Goal: Task Accomplishment & Management: Manage account settings

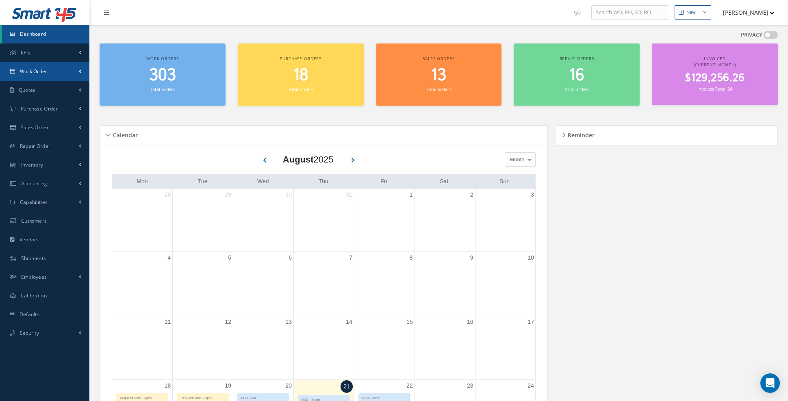
click at [75, 75] on link "Work Order" at bounding box center [44, 71] width 89 height 19
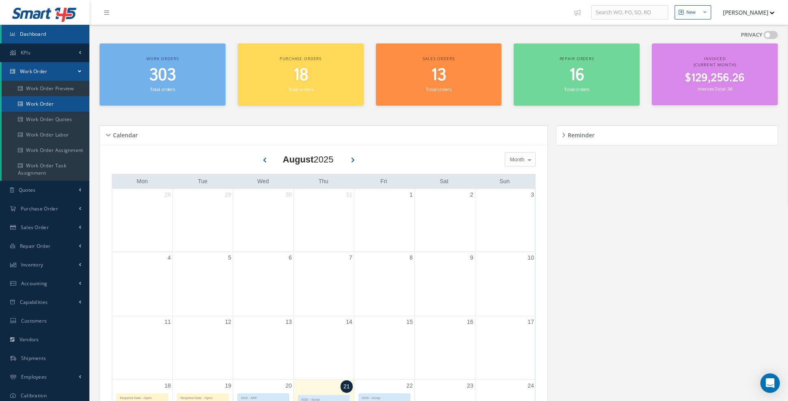
click at [58, 102] on link "Work Order" at bounding box center [46, 103] width 88 height 15
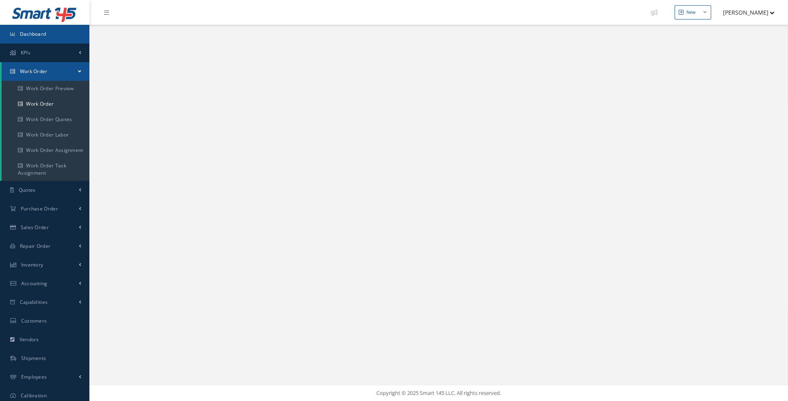
select select "25"
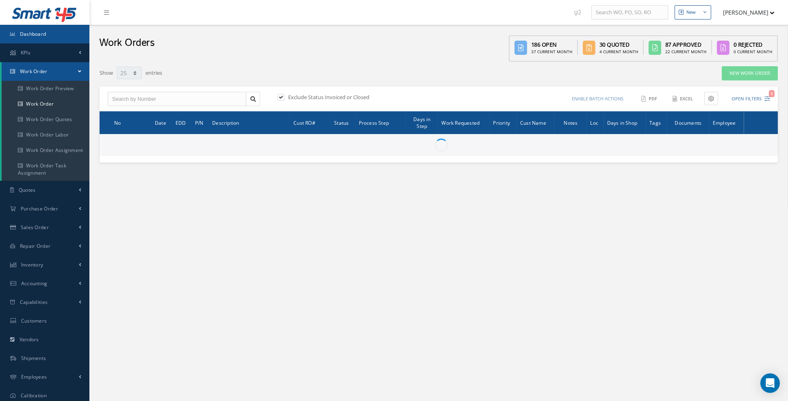
click at [39, 39] on link "Dashboard" at bounding box center [44, 34] width 89 height 19
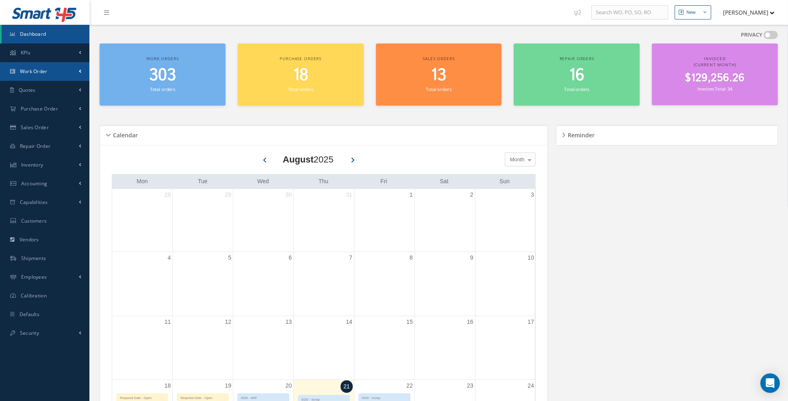
click at [73, 80] on link "Work Order" at bounding box center [44, 71] width 89 height 19
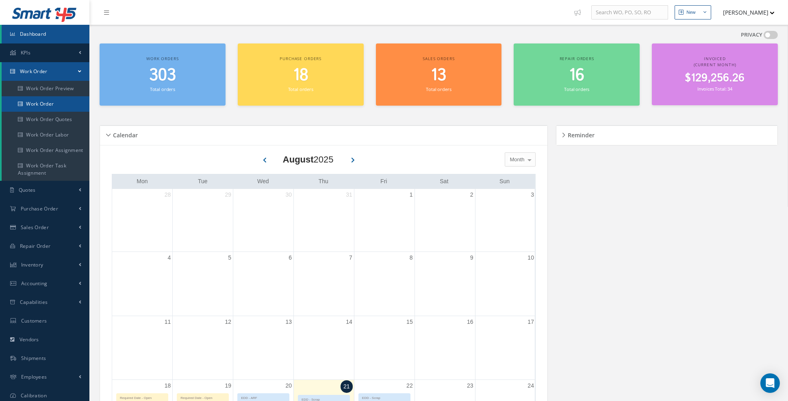
click at [60, 102] on link "Work Order" at bounding box center [46, 103] width 88 height 15
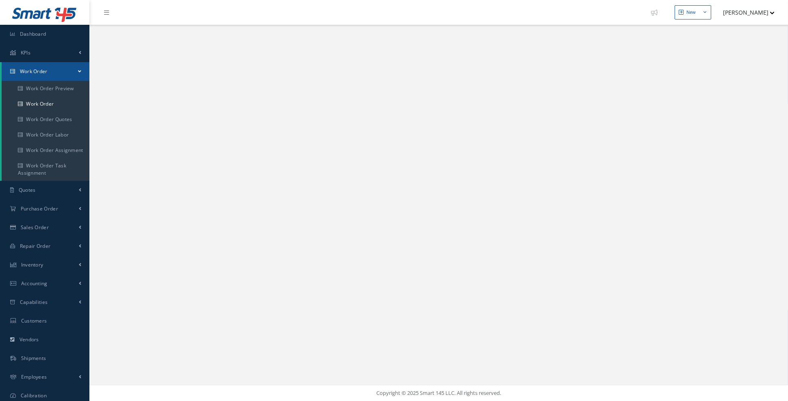
select select "25"
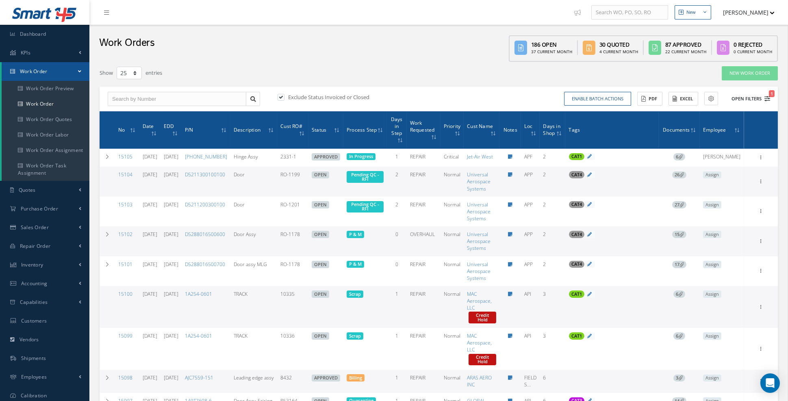
type input "All Work Request"
type input "All Work Performed"
type input "All Status"
type input "WO Part Status"
click at [766, 99] on icon "1" at bounding box center [767, 99] width 6 height 6
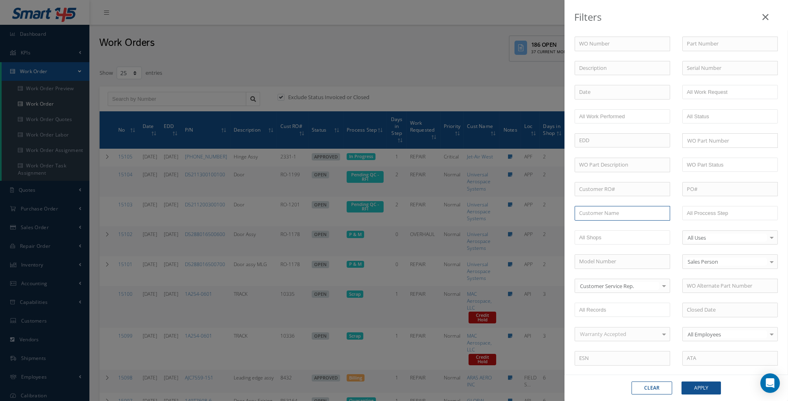
click at [623, 213] on input "text" at bounding box center [621, 213] width 95 height 15
click at [620, 224] on span "Broward Aviation Services, Inc" at bounding box center [615, 227] width 72 height 7
type input "Broward Aviation Services, Inc"
click at [697, 388] on button "Apply" at bounding box center [700, 387] width 39 height 13
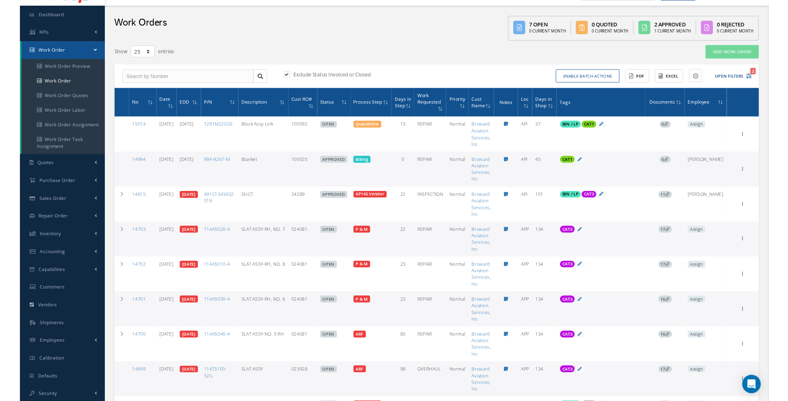
scroll to position [19, 0]
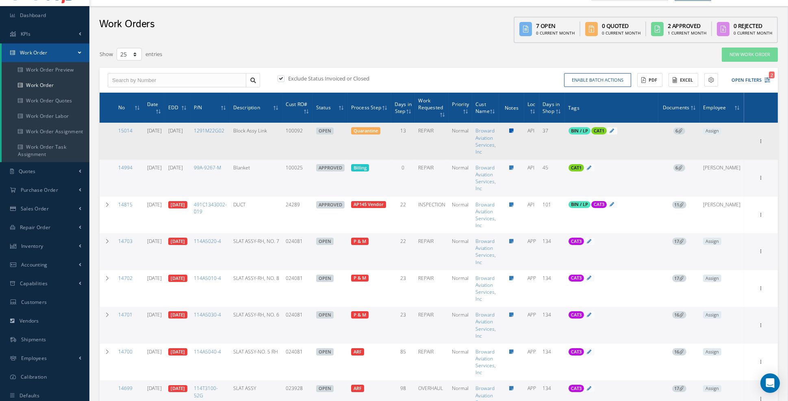
click at [514, 130] on icon at bounding box center [511, 130] width 4 height 5
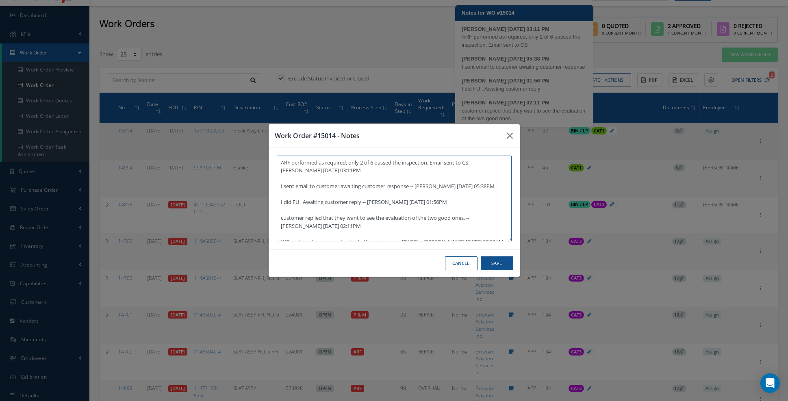
type textarea "ARF performed as required, only 2 of 6 passed the inspection. Email sent to CS …"
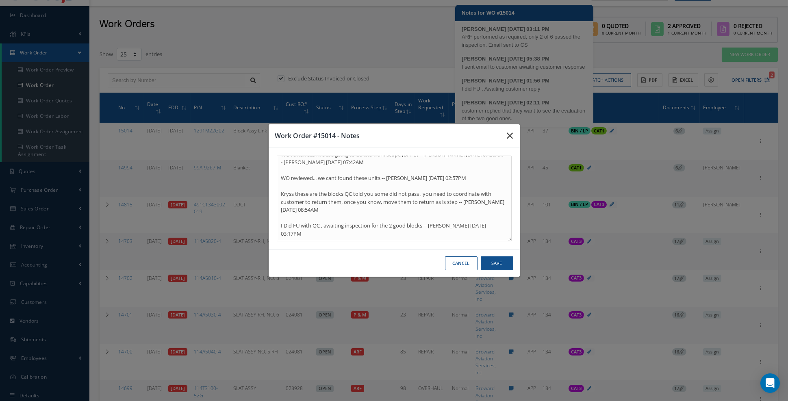
click at [510, 141] on icon "button" at bounding box center [510, 136] width 6 height 10
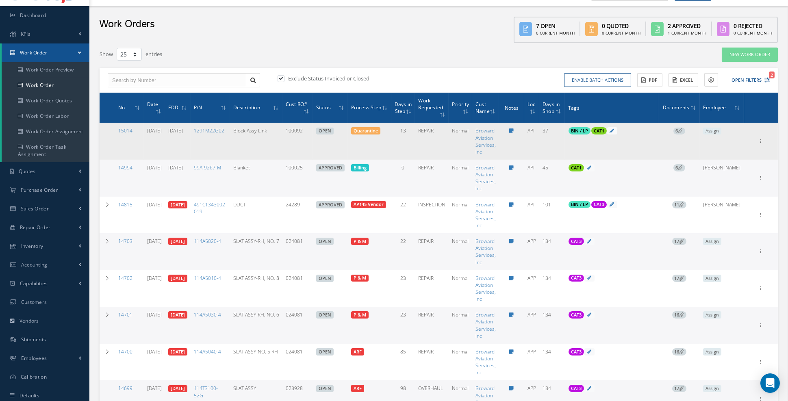
click at [682, 130] on icon at bounding box center [680, 130] width 4 height 4
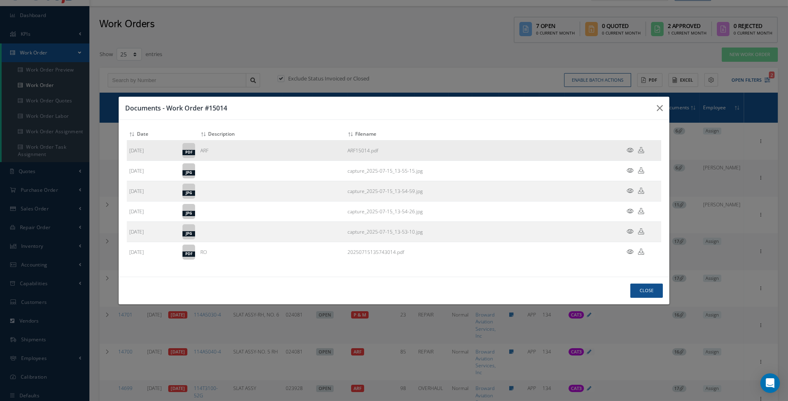
click at [630, 153] on icon at bounding box center [629, 150] width 7 height 6
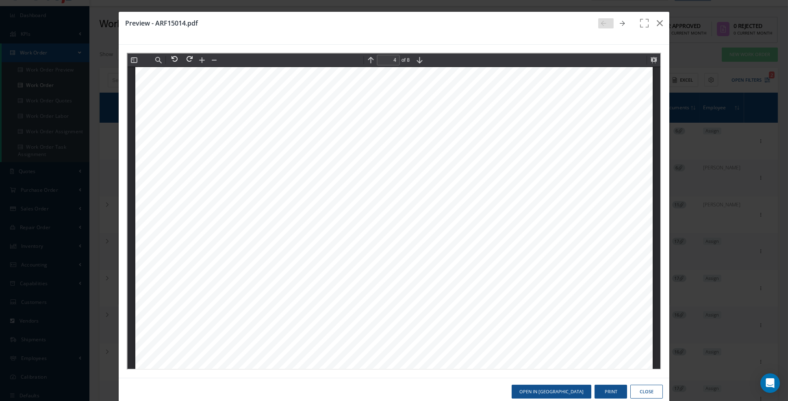
scroll to position [2372, 0]
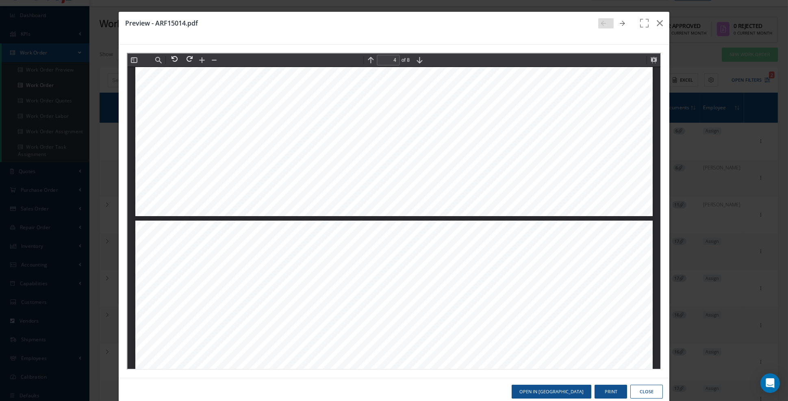
type input "5"
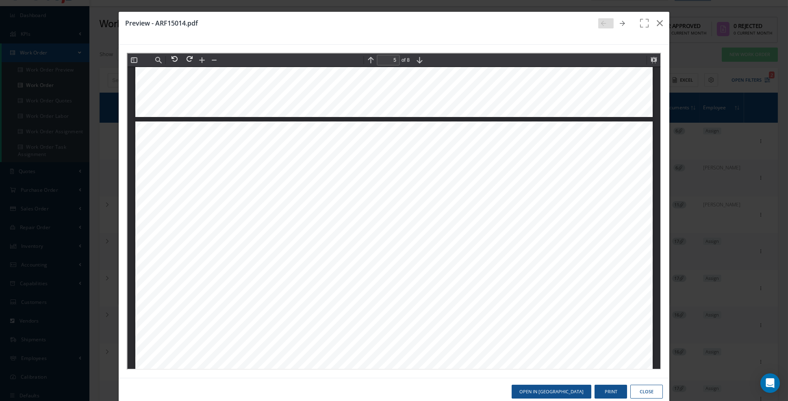
scroll to position [2722, 0]
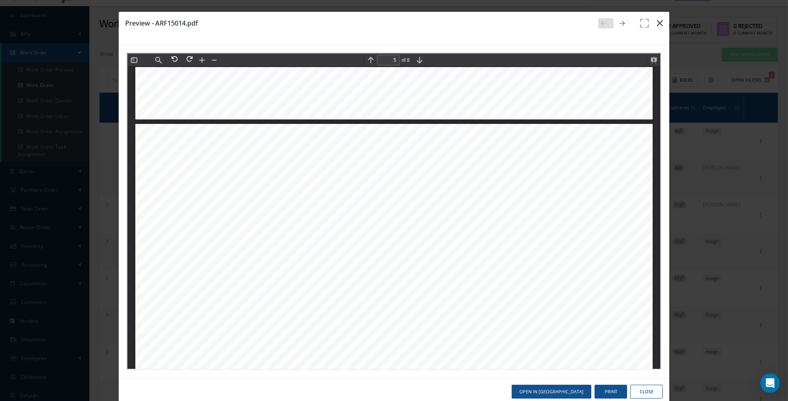
click at [662, 25] on icon "button" at bounding box center [659, 23] width 6 height 10
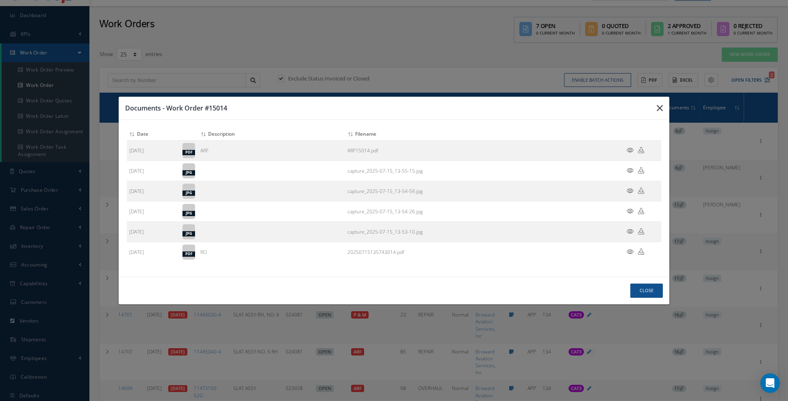
click at [0, 0] on icon "button" at bounding box center [0, 0] width 0 height 0
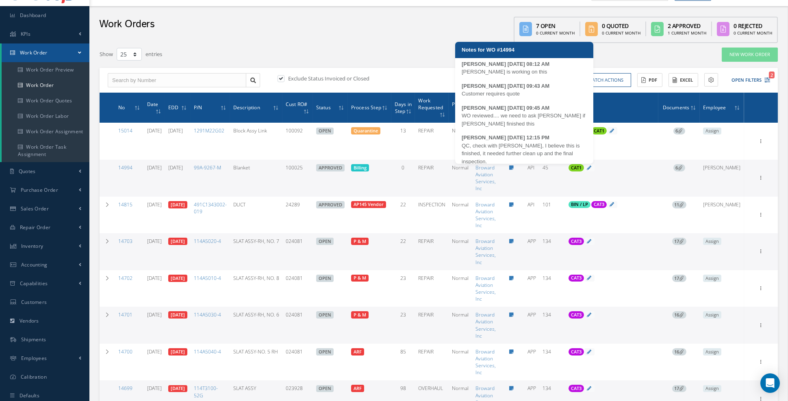
scroll to position [23, 0]
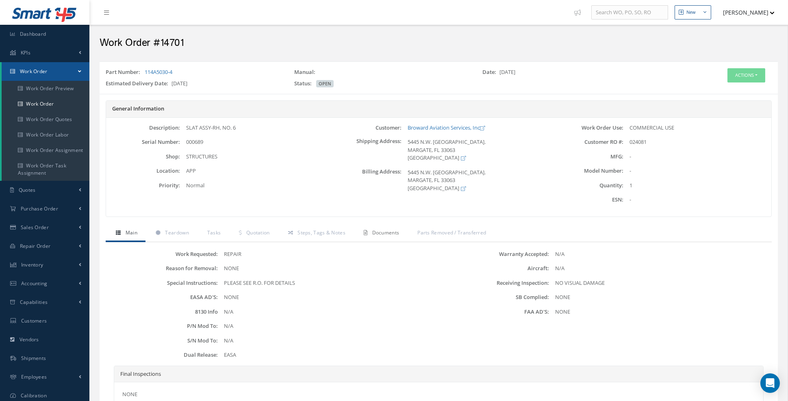
click at [390, 231] on span "Documents" at bounding box center [385, 232] width 27 height 7
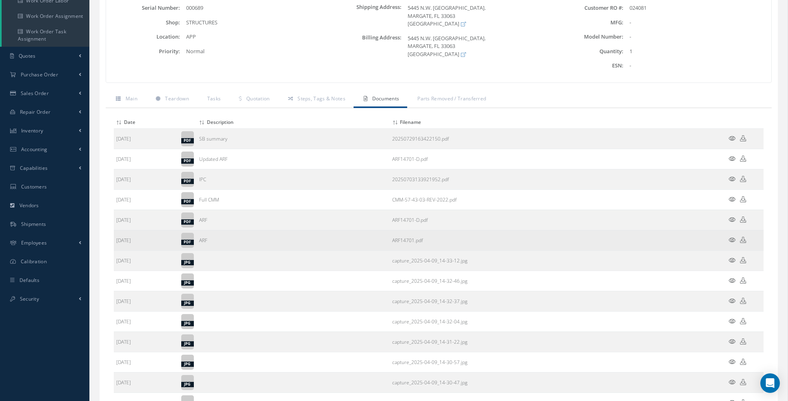
scroll to position [134, 0]
click at [733, 238] on icon at bounding box center [732, 240] width 7 height 6
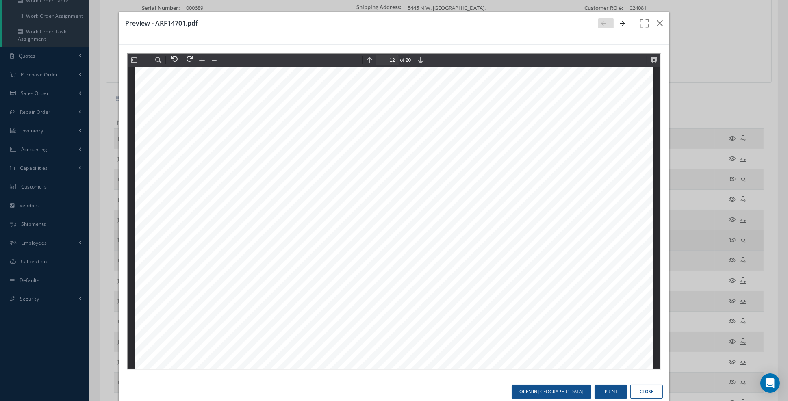
scroll to position [7804, 0]
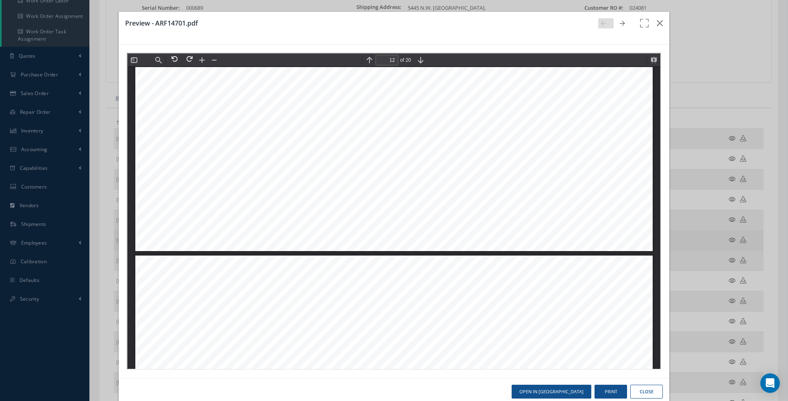
type input "13"
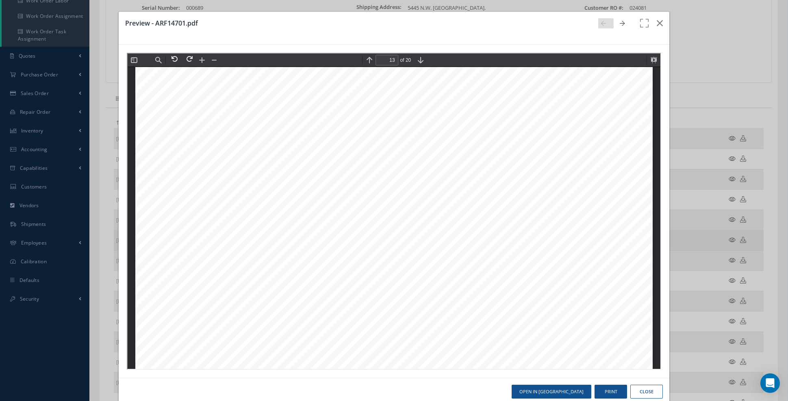
scroll to position [8518, 0]
click at [659, 26] on icon "button" at bounding box center [659, 23] width 6 height 10
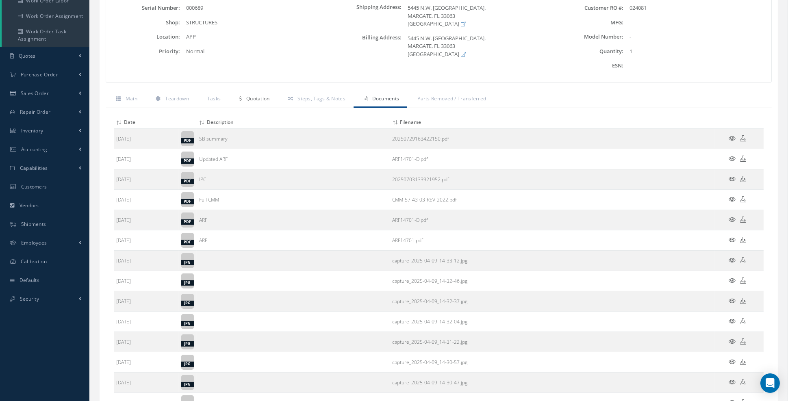
click at [260, 100] on link "Quotation" at bounding box center [253, 99] width 49 height 17
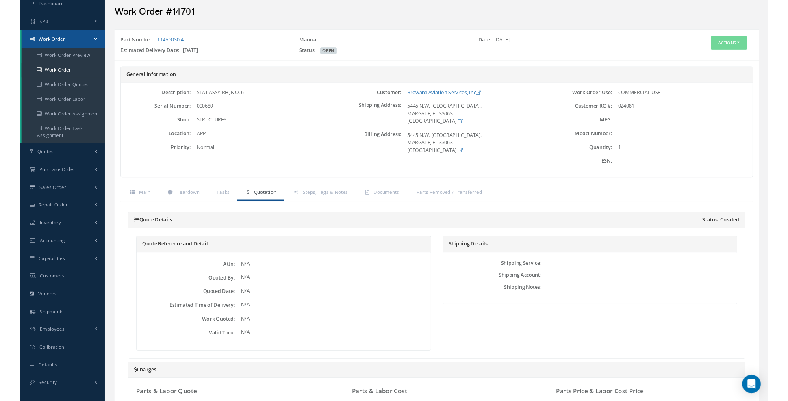
scroll to position [23, 0]
